Goal: Download file/media

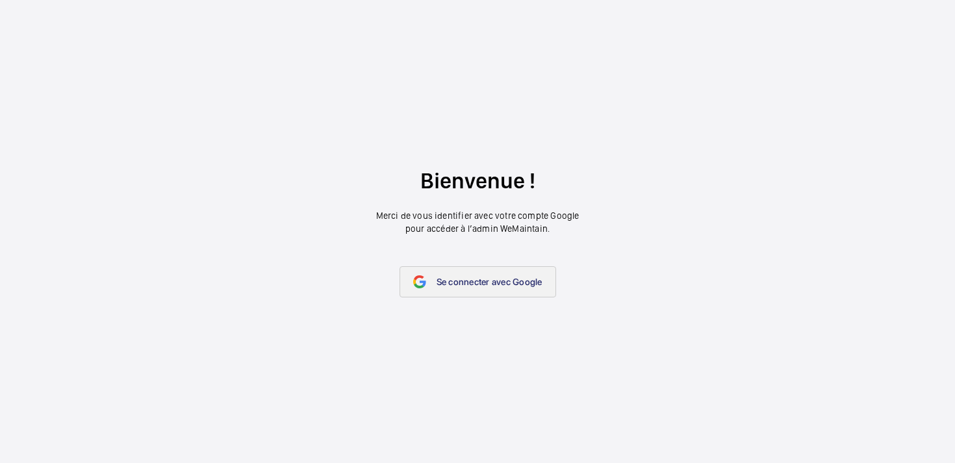
click at [490, 283] on span "Se connecter avec Google" at bounding box center [490, 282] width 106 height 10
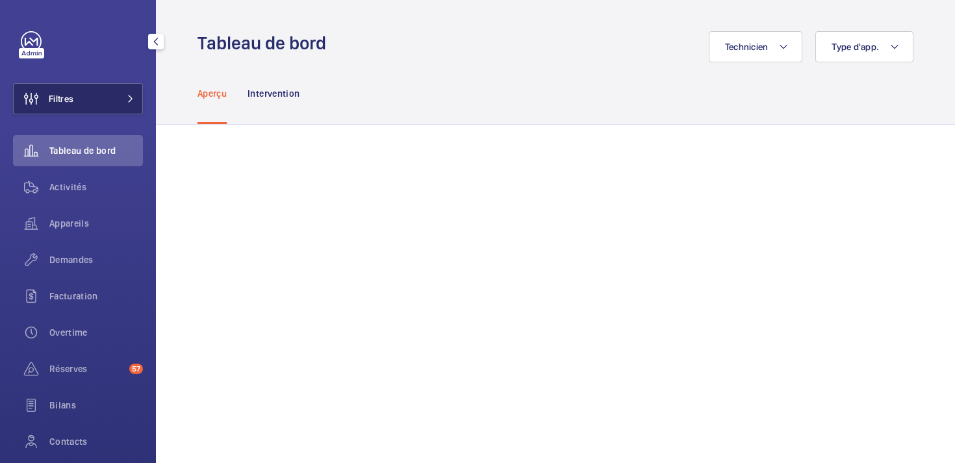
click at [115, 95] on button "Filtres" at bounding box center [78, 98] width 130 height 31
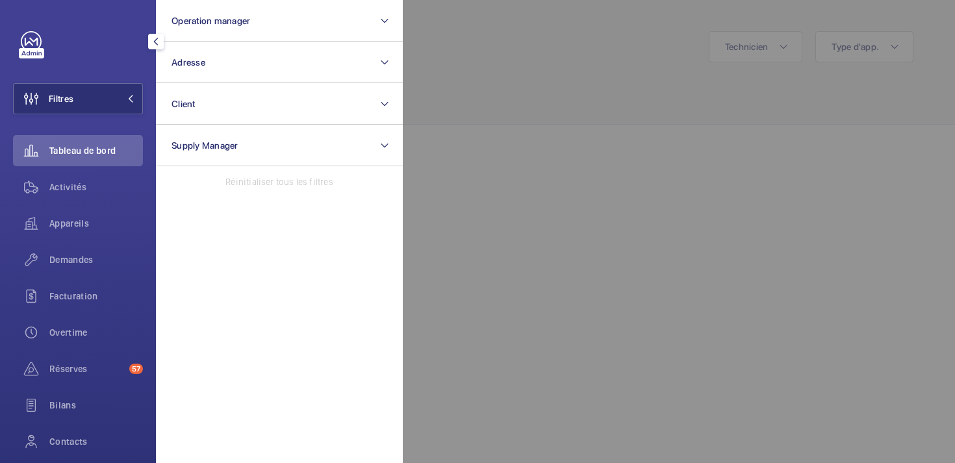
click at [489, 241] on div at bounding box center [880, 231] width 955 height 463
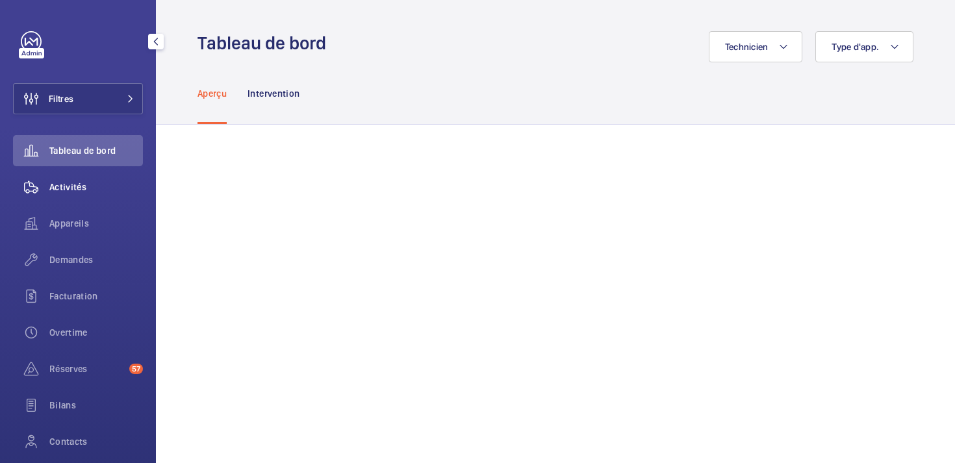
click at [84, 195] on div "Activités" at bounding box center [78, 187] width 130 height 31
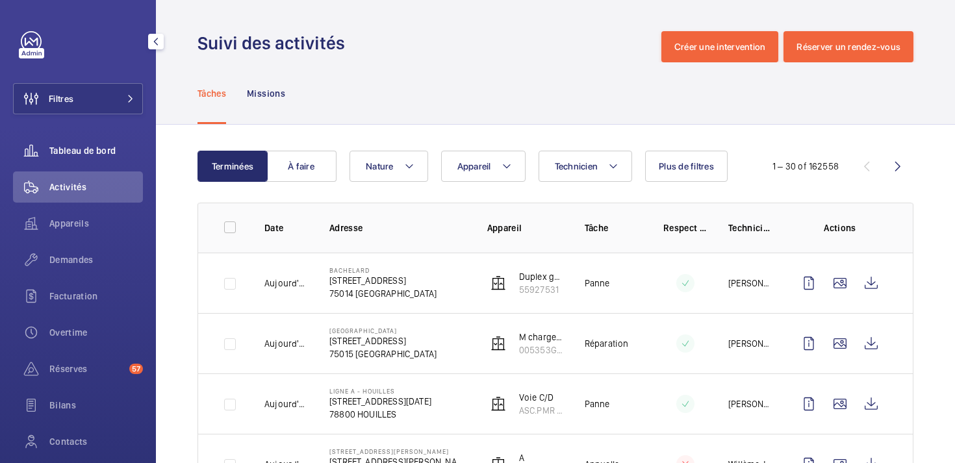
click at [79, 157] on span "Tableau de bord" at bounding box center [96, 150] width 94 height 13
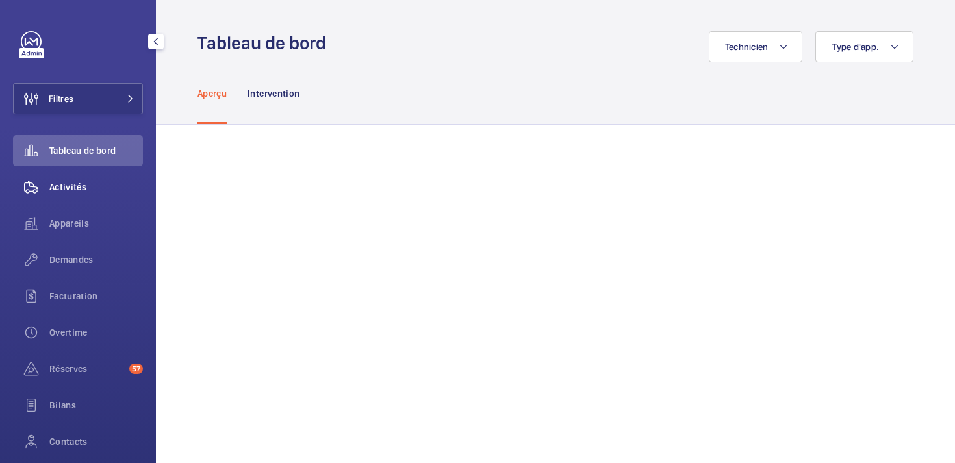
click at [86, 183] on span "Activités" at bounding box center [96, 187] width 94 height 13
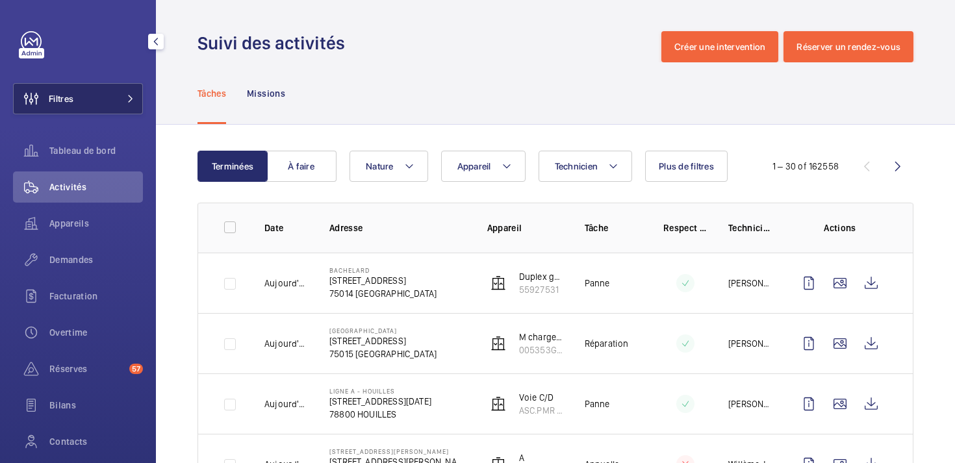
click at [121, 97] on span at bounding box center [127, 99] width 16 height 8
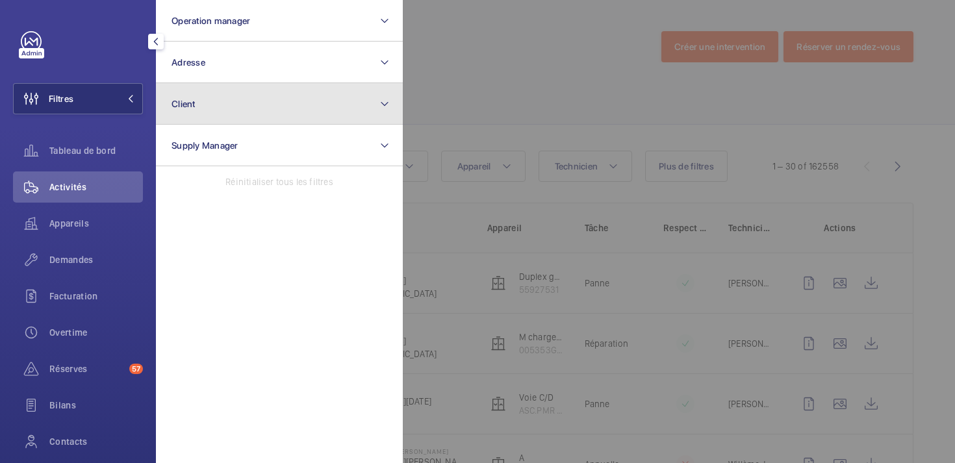
click at [231, 96] on button "Client" at bounding box center [279, 104] width 247 height 42
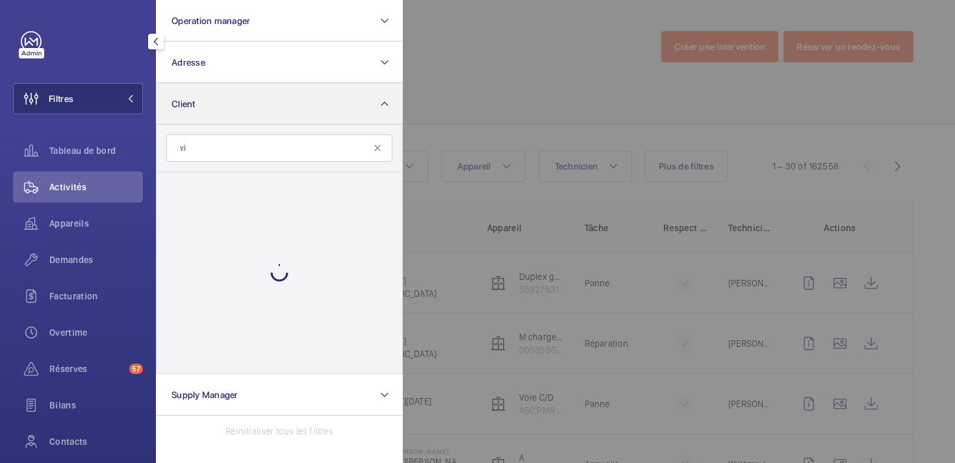
type input "v"
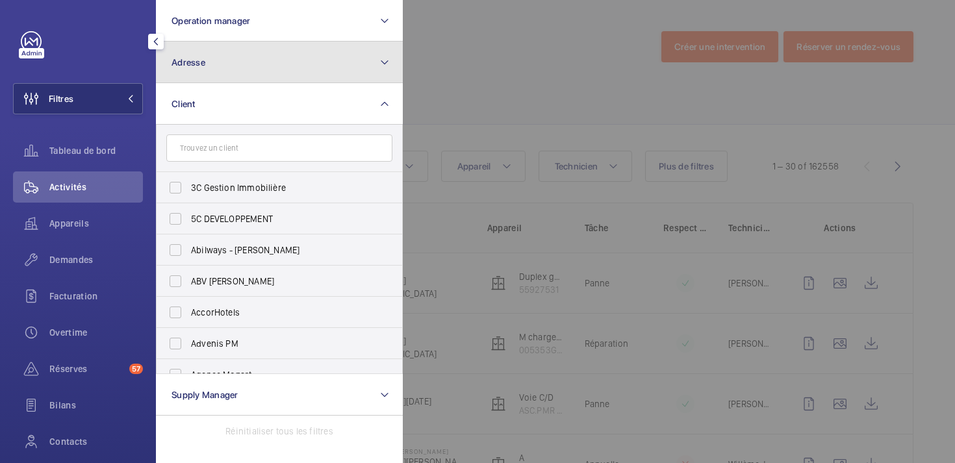
click at [235, 69] on button "Adresse" at bounding box center [279, 63] width 247 height 42
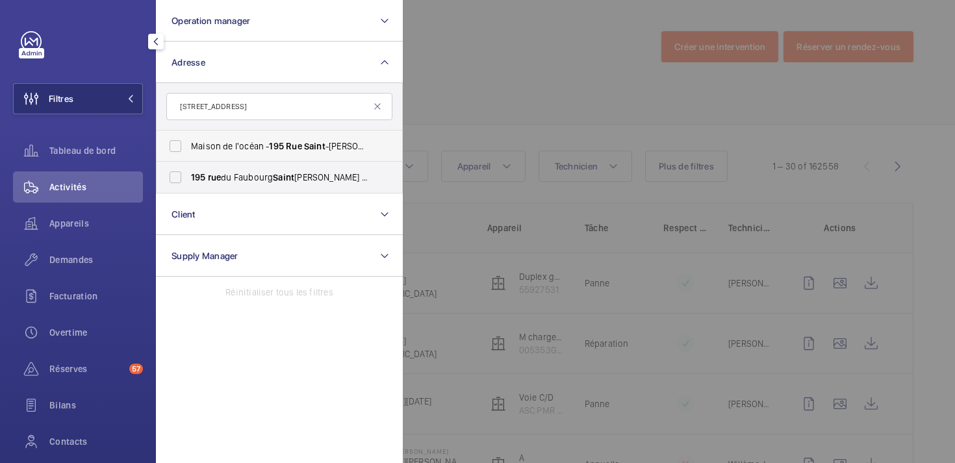
type input "[STREET_ADDRESS]"
click at [179, 142] on label "[GEOGRAPHIC_DATA][STREET_ADDRESS]" at bounding box center [270, 146] width 226 height 31
click at [179, 142] on input "[GEOGRAPHIC_DATA][STREET_ADDRESS]" at bounding box center [175, 146] width 26 height 26
checkbox input "true"
click at [491, 84] on div at bounding box center [880, 231] width 955 height 463
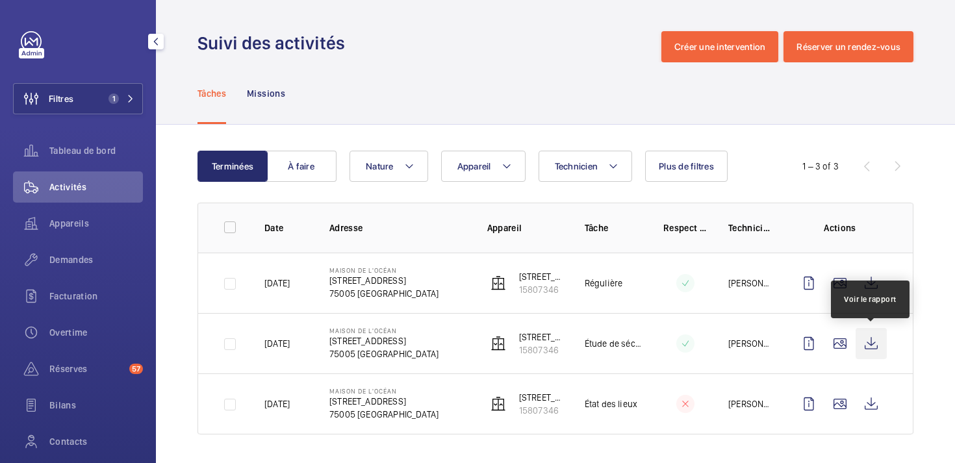
click at [876, 345] on wm-front-icon-button at bounding box center [871, 343] width 31 height 31
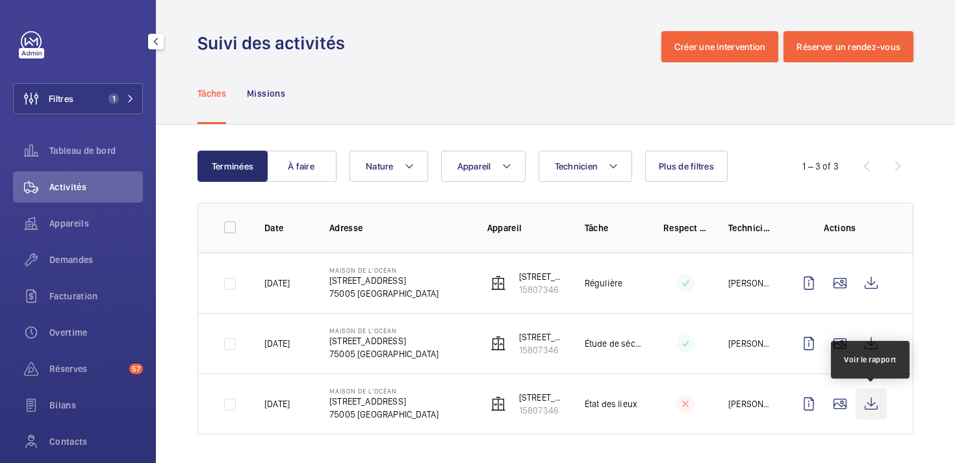
click at [869, 407] on wm-front-icon-button at bounding box center [871, 404] width 31 height 31
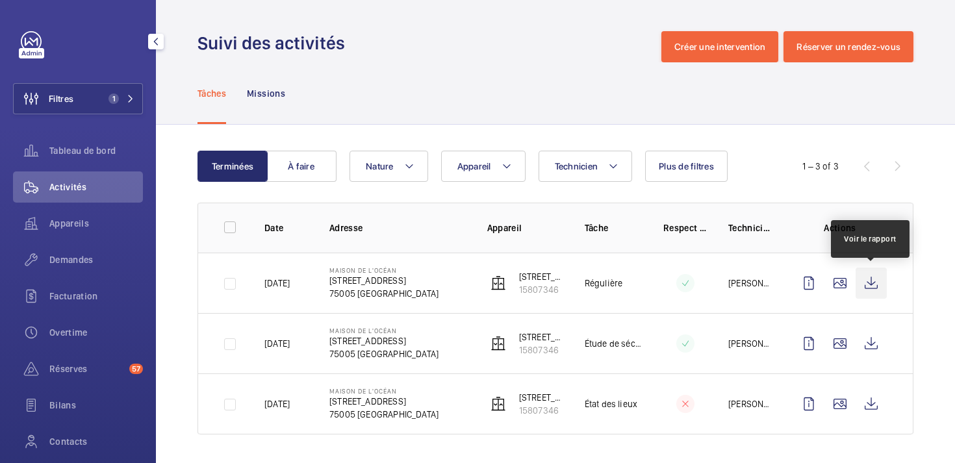
click at [871, 283] on wm-front-icon-button at bounding box center [871, 283] width 31 height 31
